Goal: Navigation & Orientation: Find specific page/section

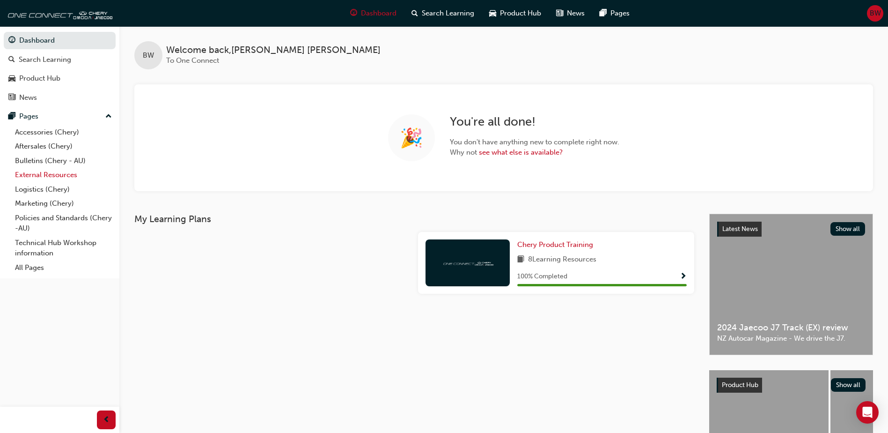
click at [45, 177] on link "External Resources" at bounding box center [63, 175] width 104 height 15
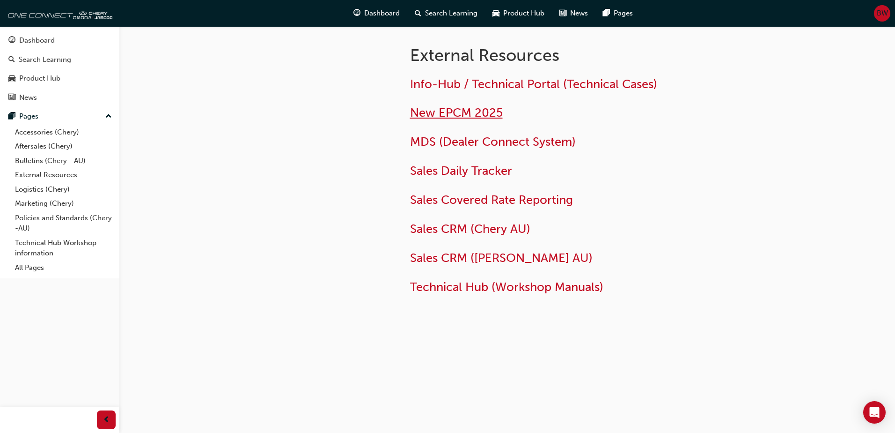
click at [470, 109] on span "New EPCM 2025" at bounding box center [456, 112] width 93 height 15
click at [467, 112] on span "New EPCM 2025" at bounding box center [456, 112] width 93 height 15
